Goal: Task Accomplishment & Management: Manage account settings

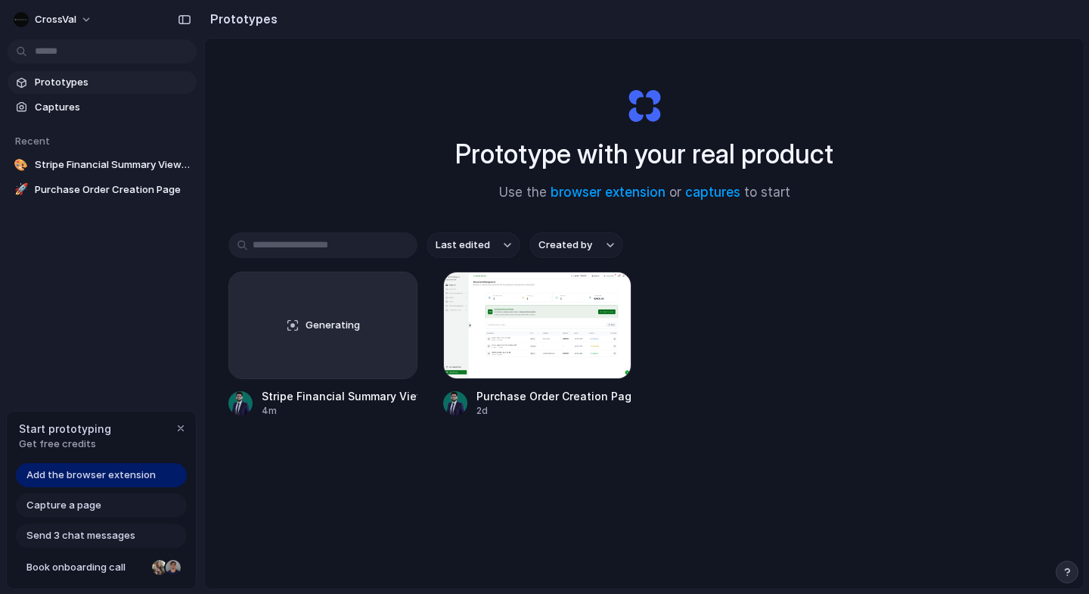
click at [101, 478] on span "Add the browser extension" at bounding box center [90, 474] width 129 height 15
click at [70, 476] on span "Add the browser extension" at bounding box center [90, 474] width 129 height 15
click at [53, 508] on span "Capture a page" at bounding box center [63, 505] width 75 height 15
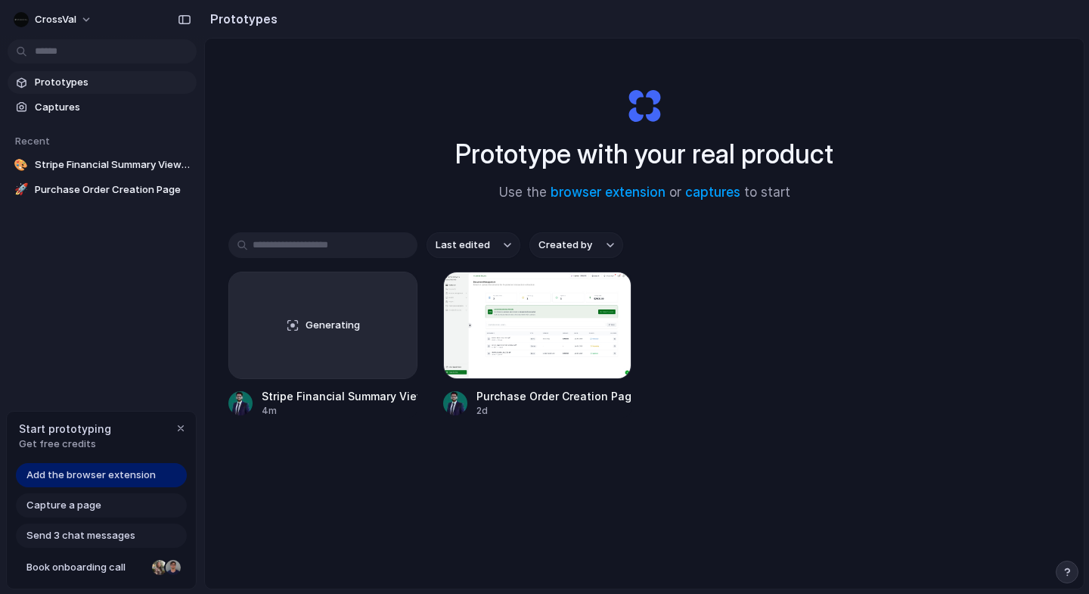
click at [53, 508] on span "Capture a page" at bounding box center [63, 505] width 75 height 15
click at [610, 193] on link "browser extension" at bounding box center [608, 192] width 115 height 15
click at [71, 20] on span "CrossVal" at bounding box center [56, 19] width 42 height 15
click at [57, 130] on span "Sign out" at bounding box center [55, 126] width 40 height 15
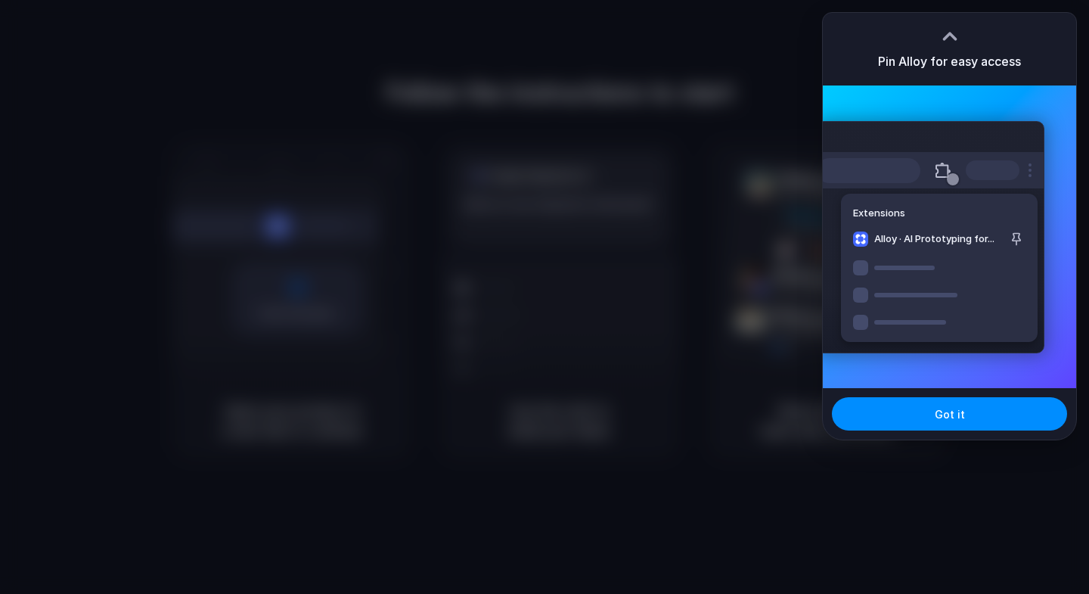
click at [586, 267] on div at bounding box center [544, 297] width 1089 height 594
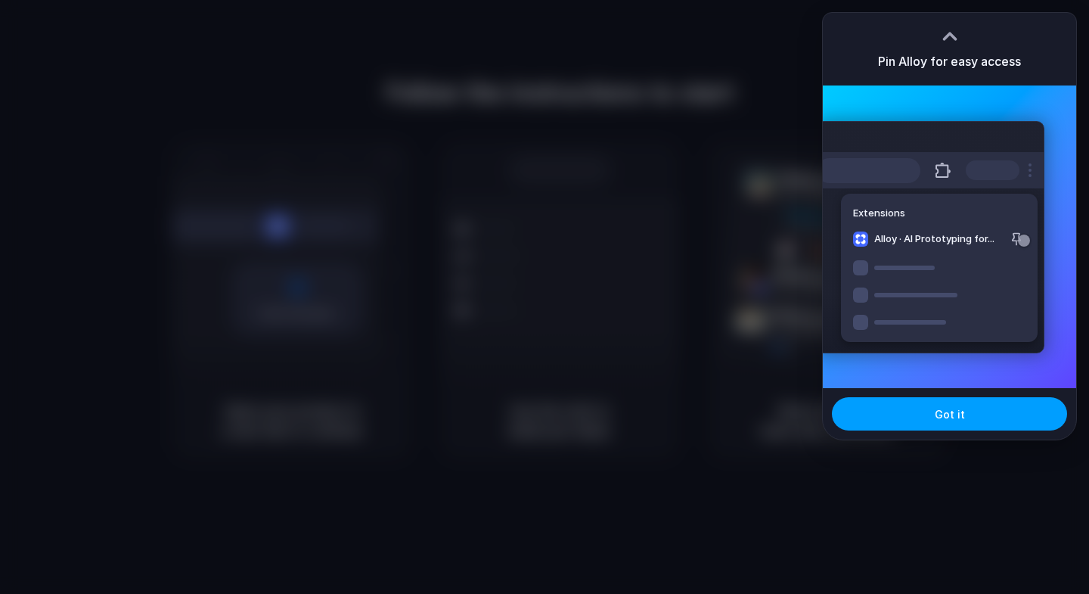
click at [958, 415] on span "Got it" at bounding box center [950, 414] width 30 height 16
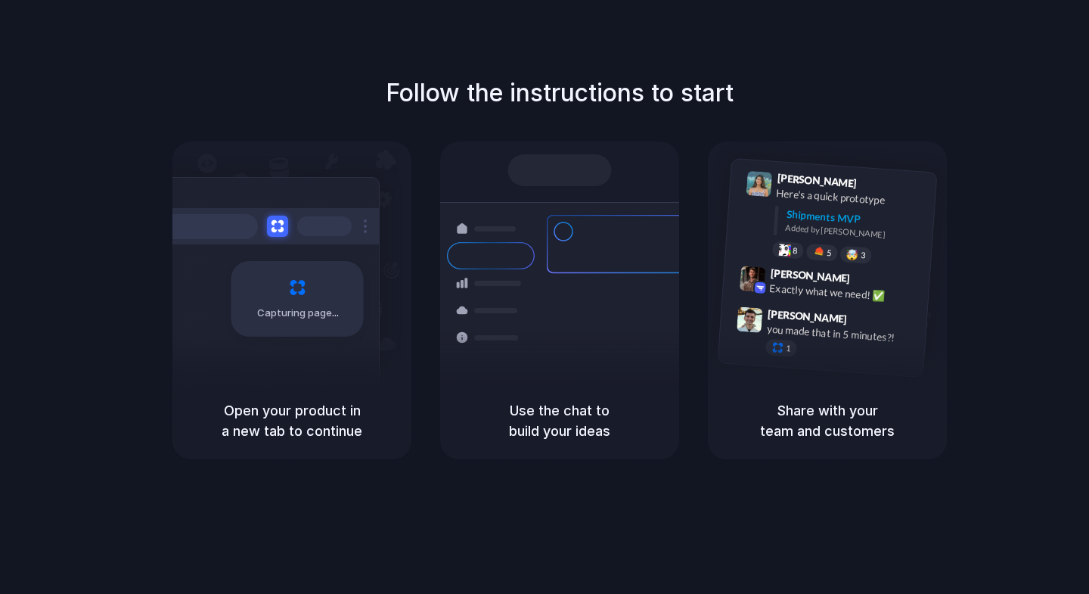
click at [488, 48] on div "Follow the instructions to start Capturing page Open your product in a new tab …" at bounding box center [560, 312] width 1120 height 624
